Goal: Task Accomplishment & Management: Check status

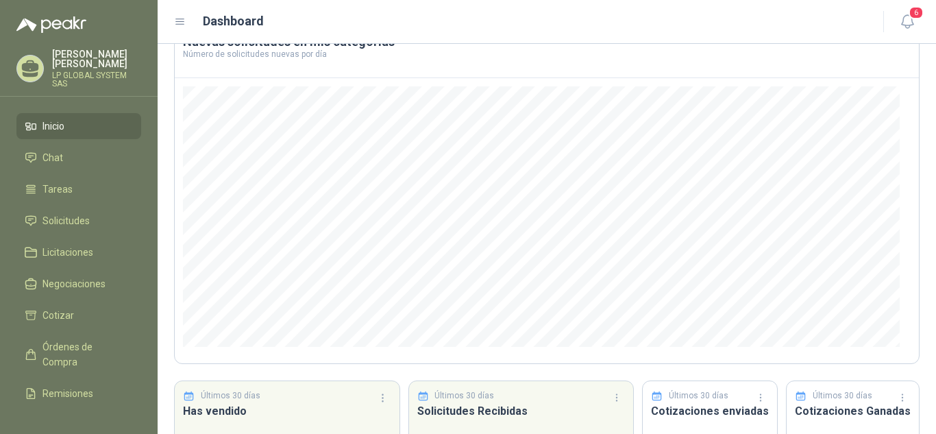
scroll to position [184, 0]
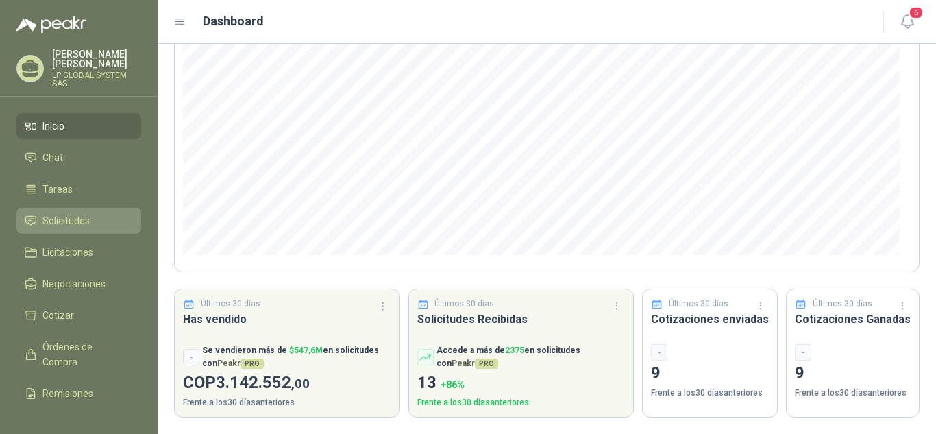
click at [90, 217] on li "Solicitudes" at bounding box center [79, 220] width 108 height 15
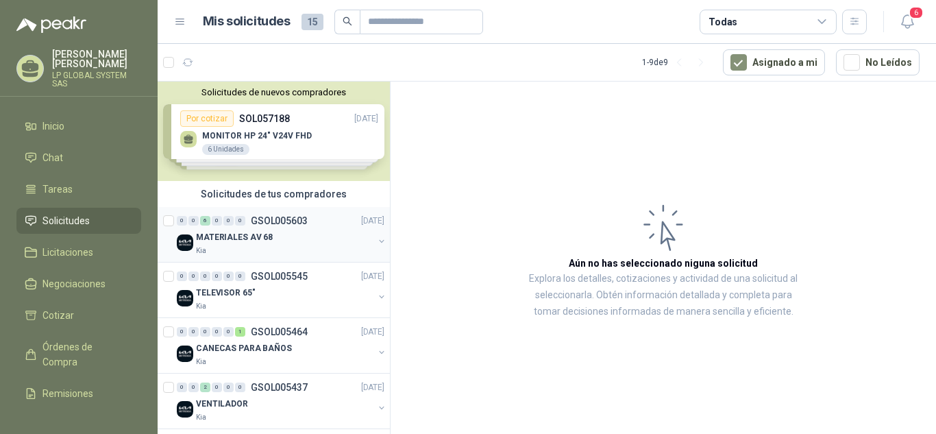
click at [303, 235] on div "MATERIALES AV 68" at bounding box center [285, 237] width 178 height 16
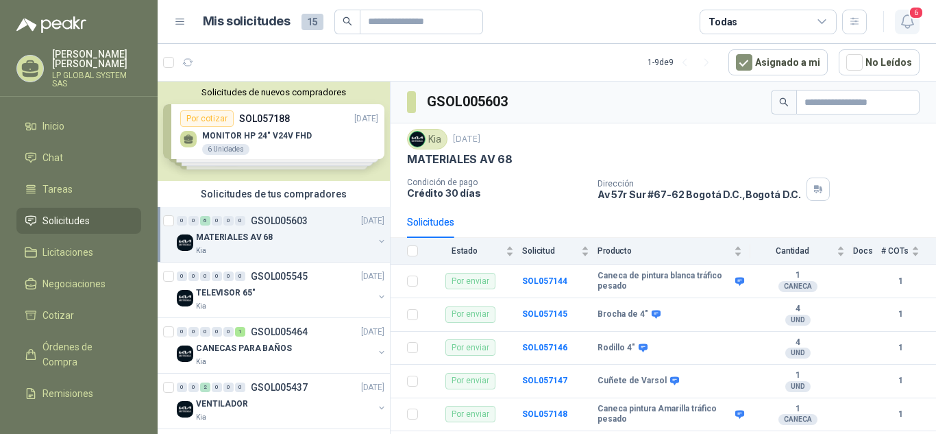
click at [905, 27] on icon "button" at bounding box center [907, 21] width 17 height 17
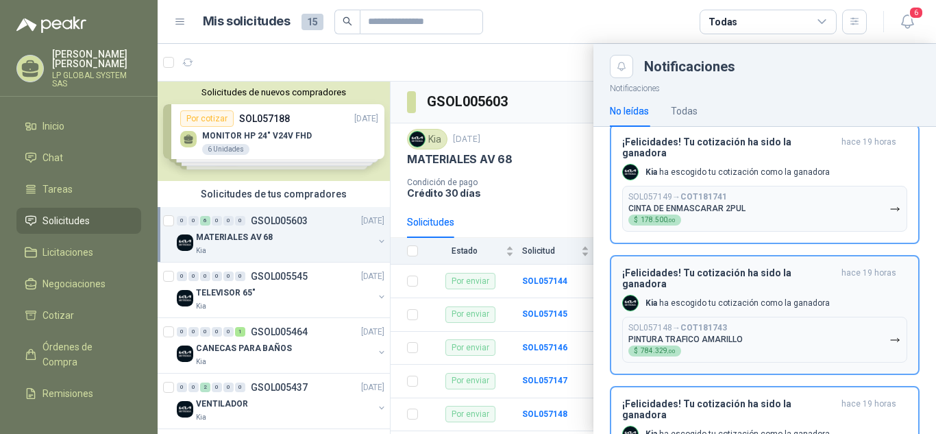
scroll to position [137, 0]
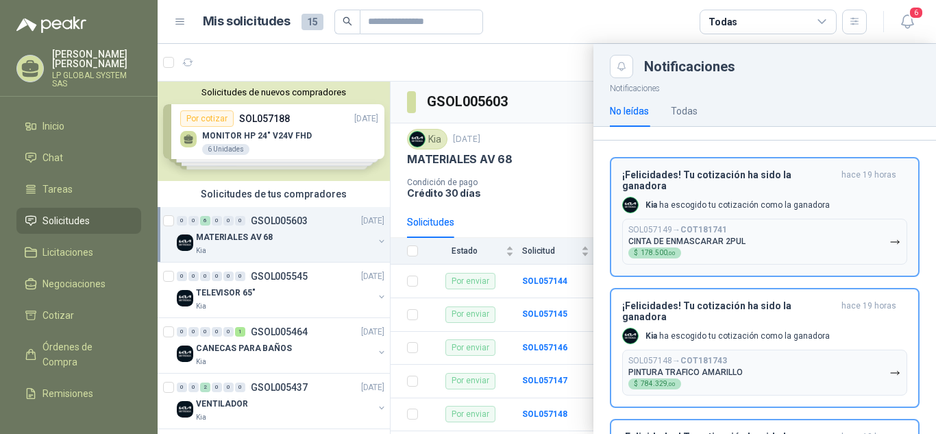
click at [814, 199] on p "Kia ha escogido tu cotización como la ganadora" at bounding box center [738, 205] width 184 height 12
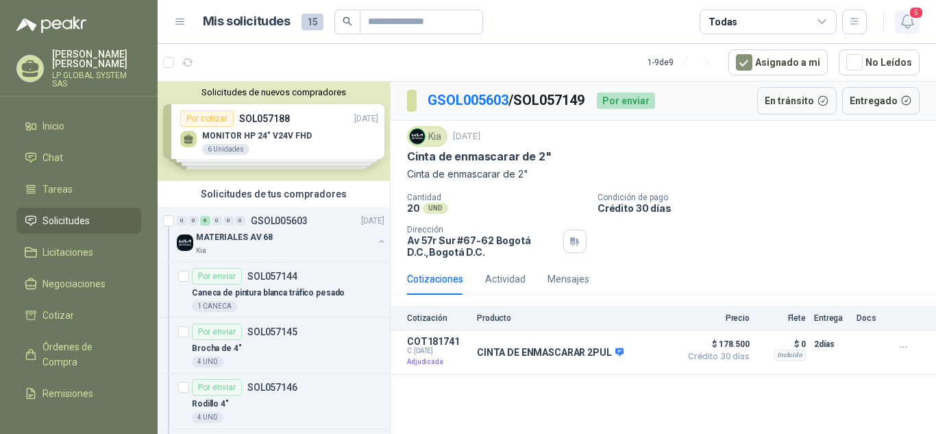
click at [909, 9] on span "5" at bounding box center [916, 12] width 15 height 13
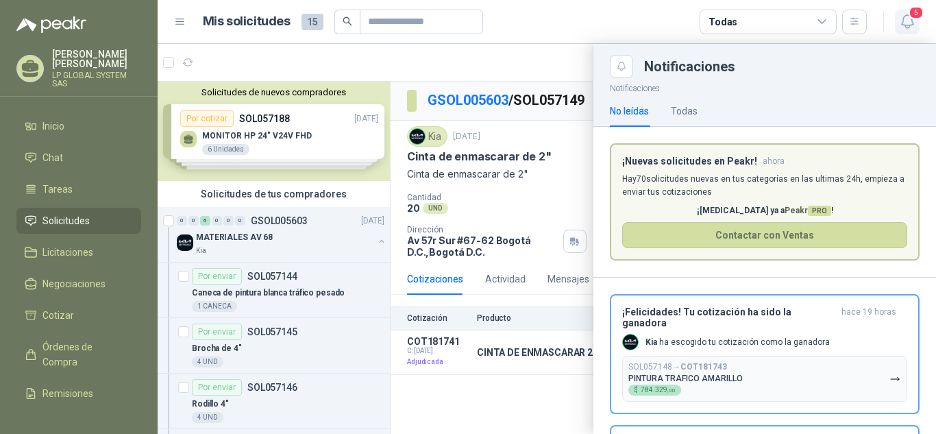
click at [912, 22] on icon "button" at bounding box center [907, 21] width 12 height 13
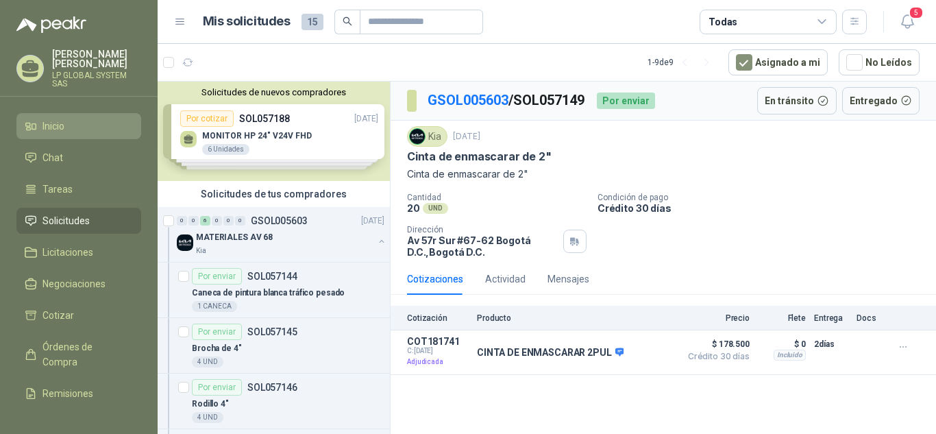
click at [58, 121] on span "Inicio" at bounding box center [54, 126] width 22 height 15
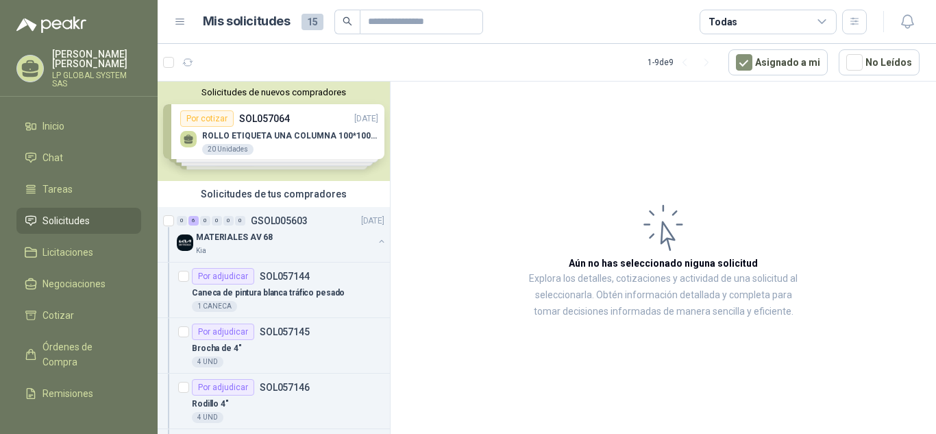
click at [78, 220] on span "Solicitudes" at bounding box center [66, 220] width 47 height 15
click at [64, 196] on span "Tareas" at bounding box center [58, 189] width 30 height 15
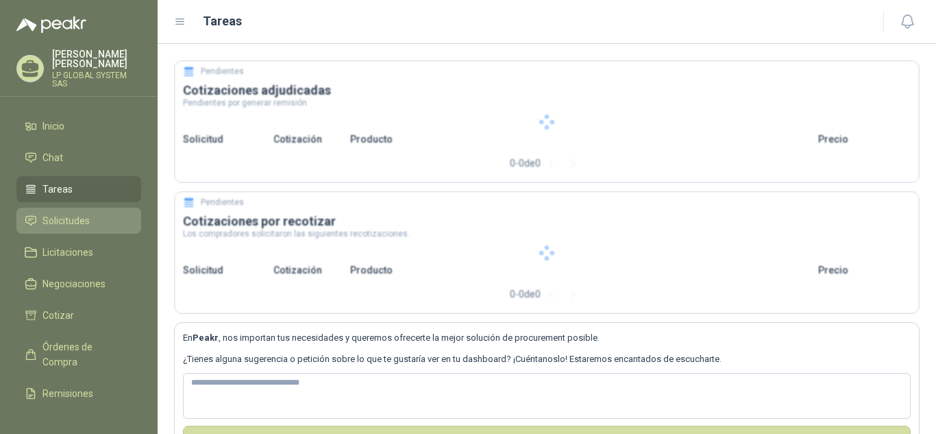
click at [77, 223] on span "Solicitudes" at bounding box center [66, 220] width 47 height 15
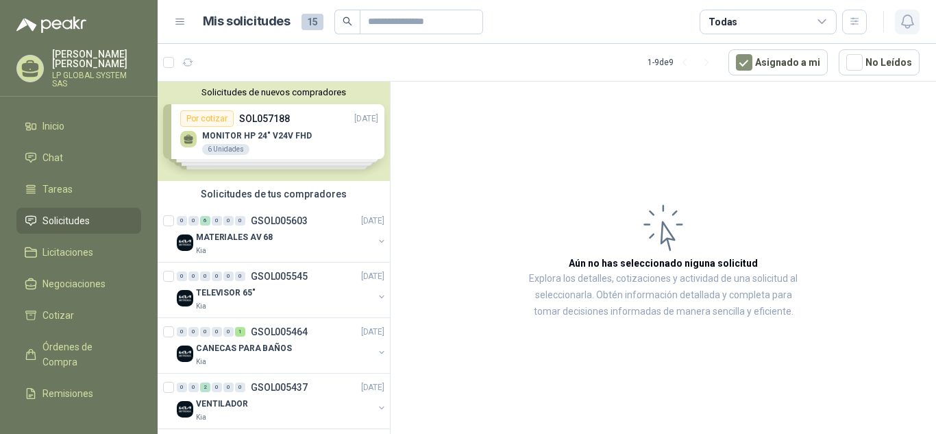
click at [900, 16] on icon "button" at bounding box center [907, 21] width 17 height 17
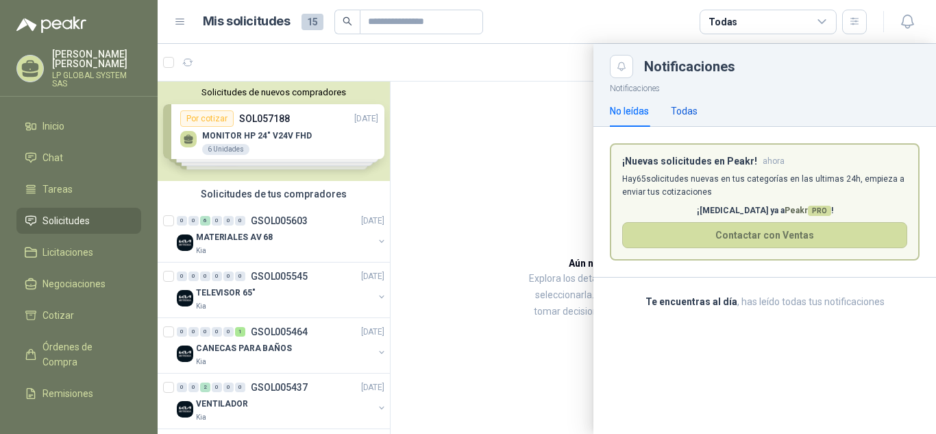
click at [688, 114] on div "Todas" at bounding box center [684, 111] width 27 height 15
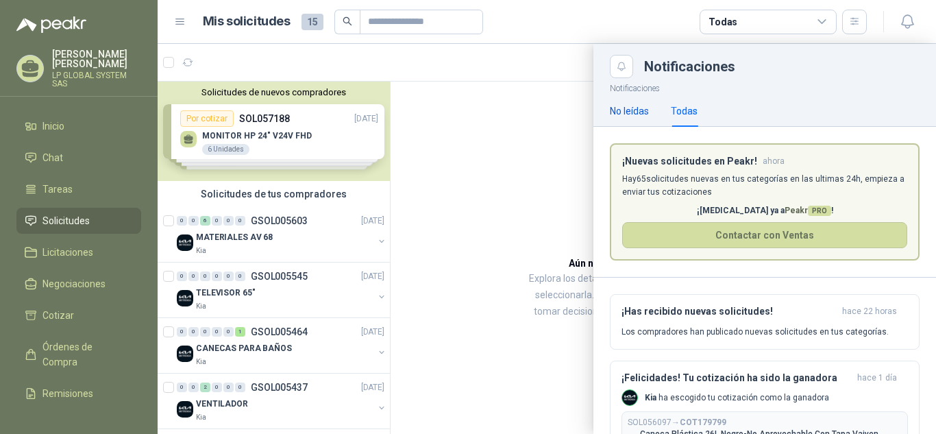
click at [633, 106] on div "No leídas" at bounding box center [629, 111] width 39 height 15
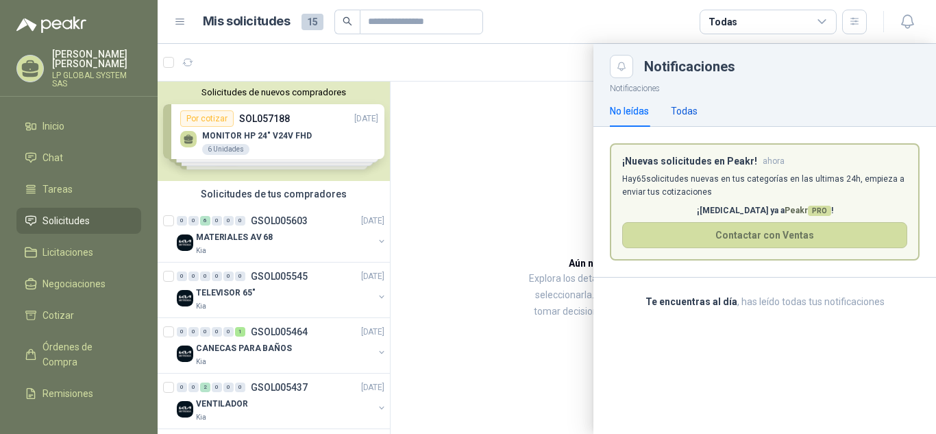
click at [677, 105] on div "Todas" at bounding box center [684, 111] width 27 height 15
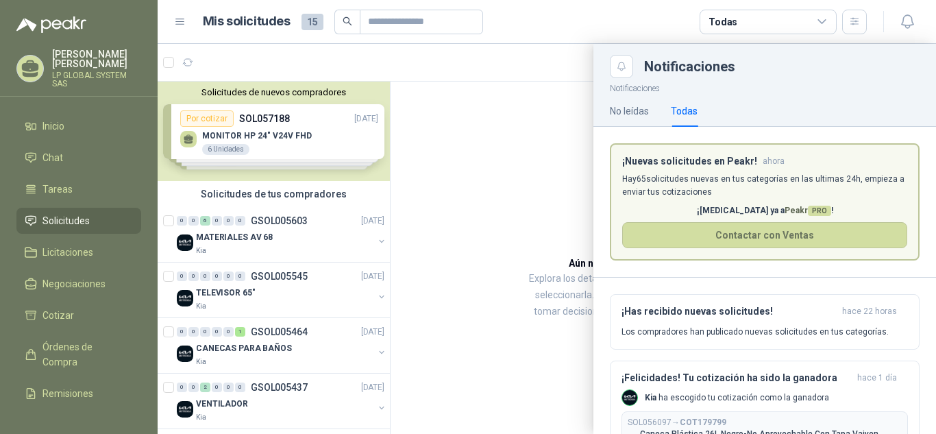
click at [924, 27] on header "Mis solicitudes 15 Todas" at bounding box center [547, 22] width 779 height 44
click at [912, 21] on icon "button" at bounding box center [907, 21] width 12 height 13
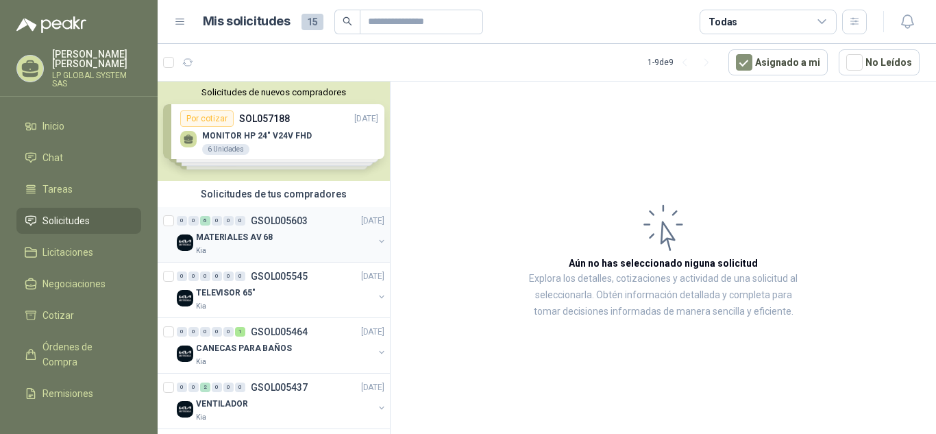
click at [269, 239] on div "MATERIALES AV 68" at bounding box center [285, 237] width 178 height 16
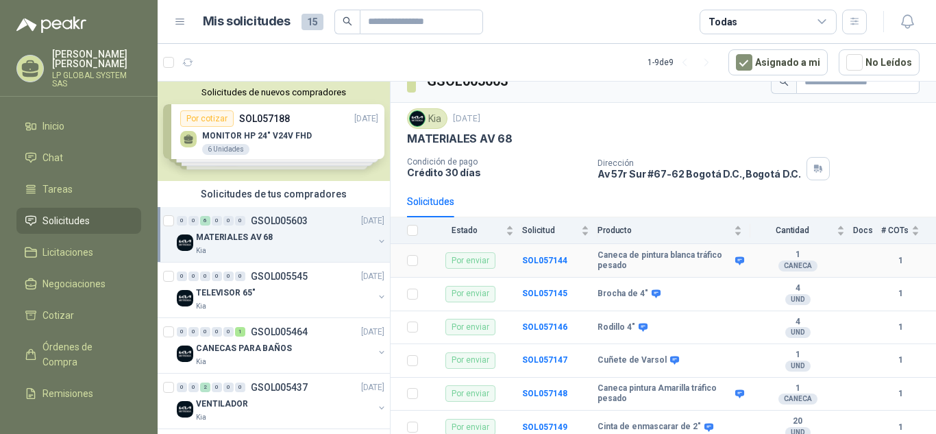
scroll to position [26, 0]
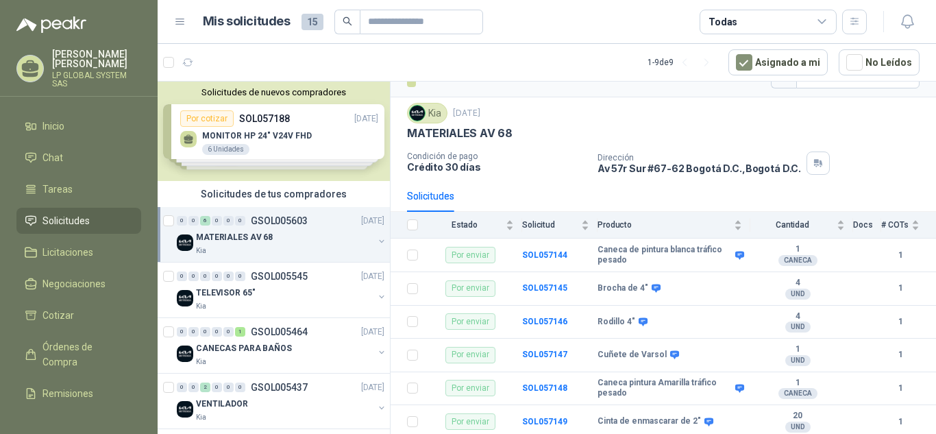
click at [82, 221] on span "Solicitudes" at bounding box center [66, 220] width 47 height 15
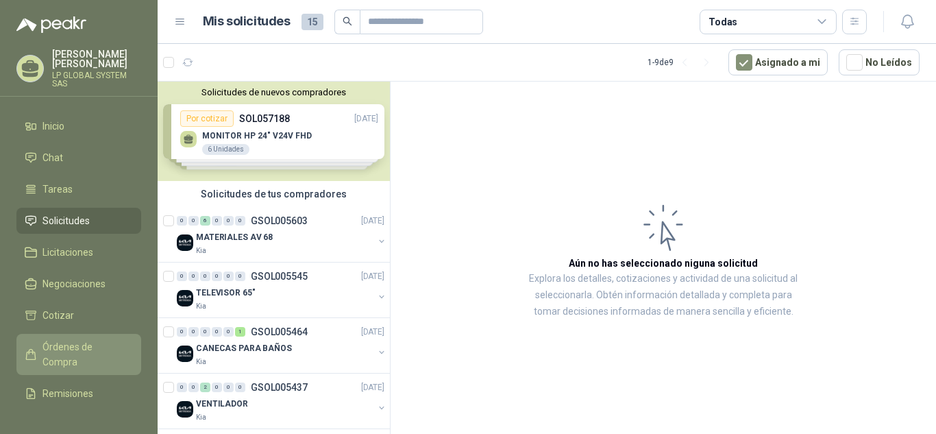
click at [84, 354] on span "Órdenes de Compra" at bounding box center [86, 354] width 86 height 30
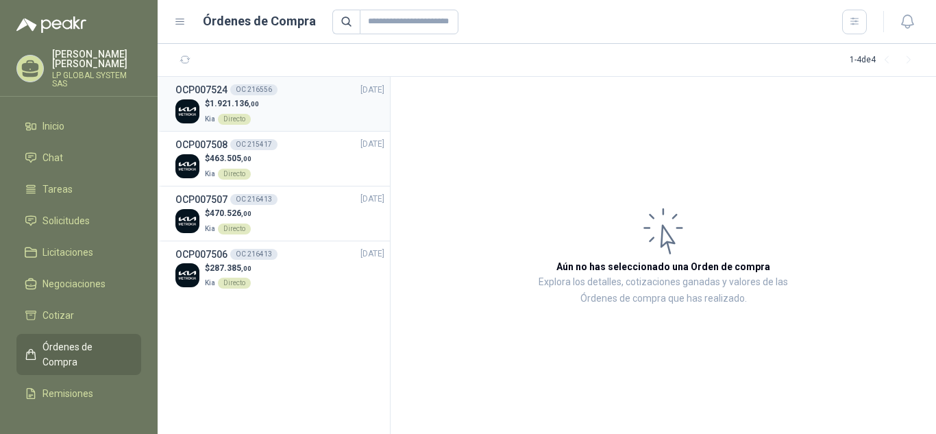
click at [308, 107] on div "$ 1.921.136 ,00 Kia Directo" at bounding box center [279, 111] width 209 height 28
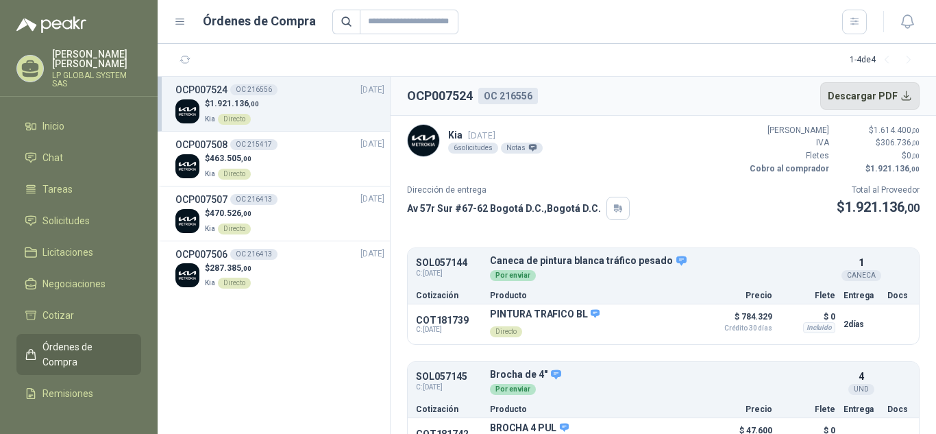
click at [908, 95] on button "Descargar PDF" at bounding box center [871, 95] width 100 height 27
click at [712, 160] on div "Kia [DATE] 6 solicitudes Notas Valor Bruto $ 1.614.400 ,00 IVA $ 306.736 ,00 Fl…" at bounding box center [663, 149] width 513 height 51
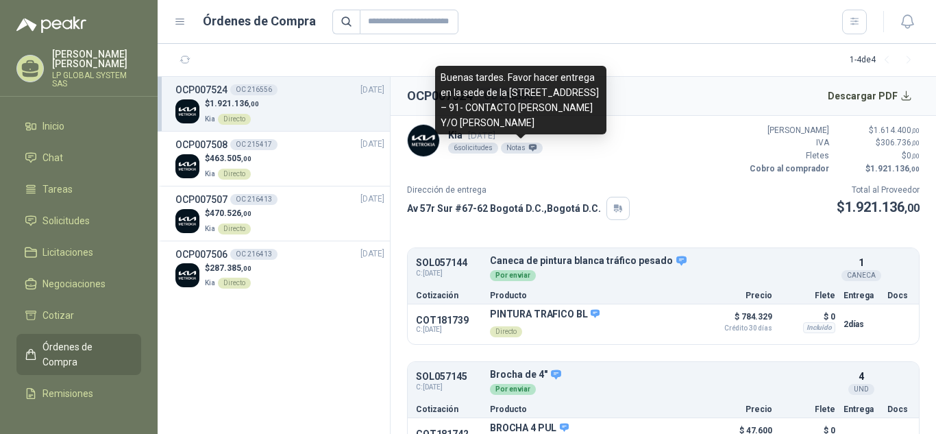
click at [525, 148] on div "Notas" at bounding box center [522, 148] width 42 height 11
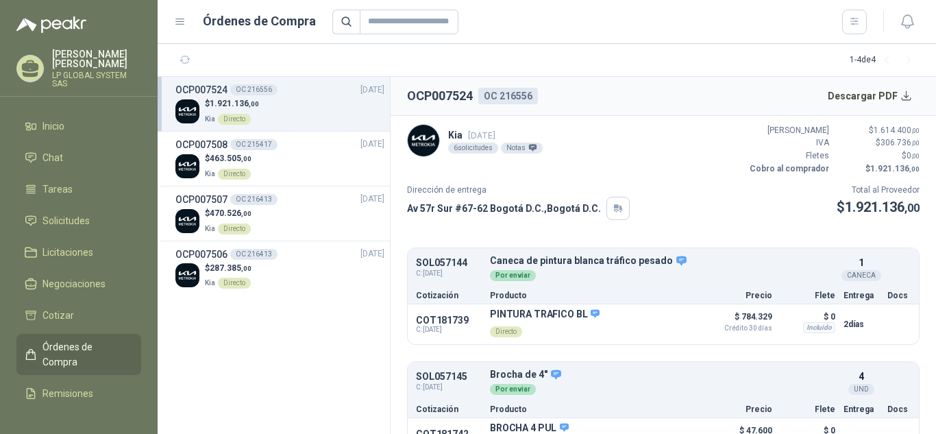
click at [480, 147] on div "6 solicitudes" at bounding box center [473, 148] width 50 height 11
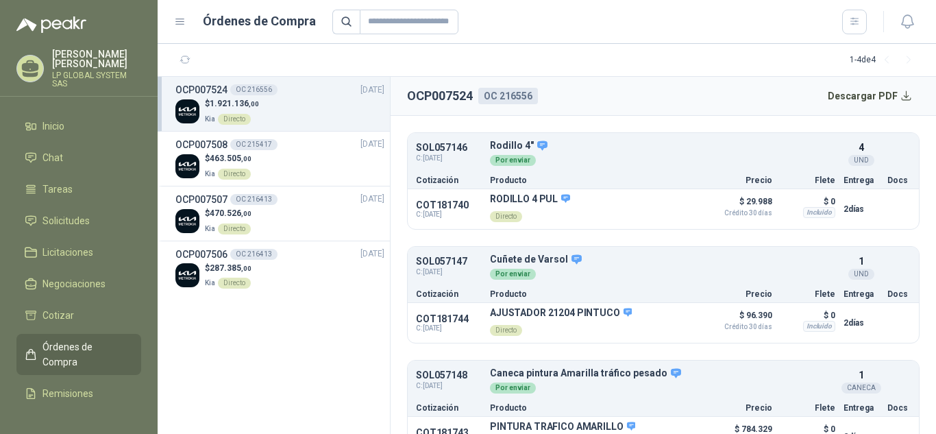
scroll to position [487, 0]
